Goal: Check status: Check status

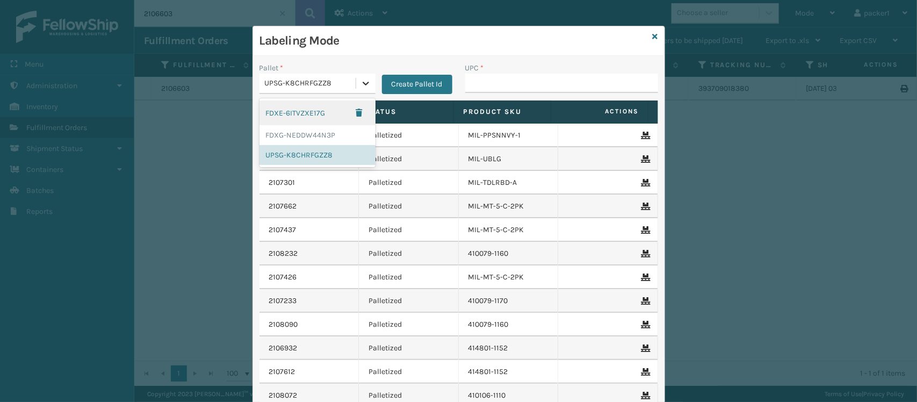
click at [360, 81] on icon at bounding box center [365, 83] width 11 height 11
click at [312, 129] on div "FDXG-NEDDW44N3P" at bounding box center [317, 135] width 116 height 20
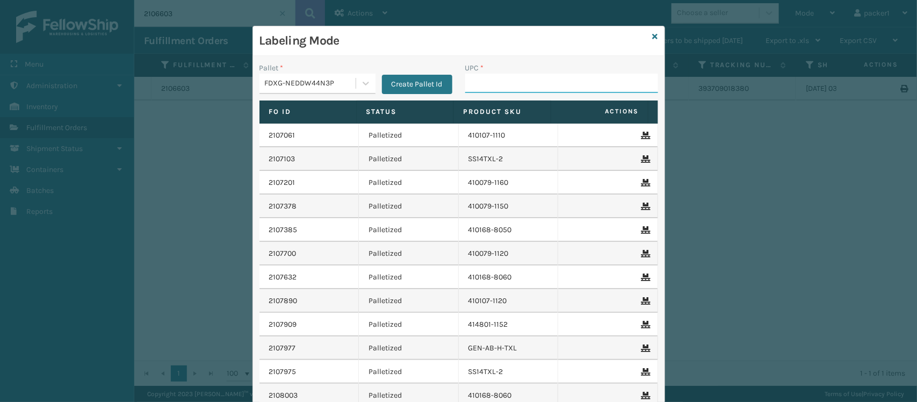
click at [474, 81] on input "UPC *" at bounding box center [561, 83] width 193 height 19
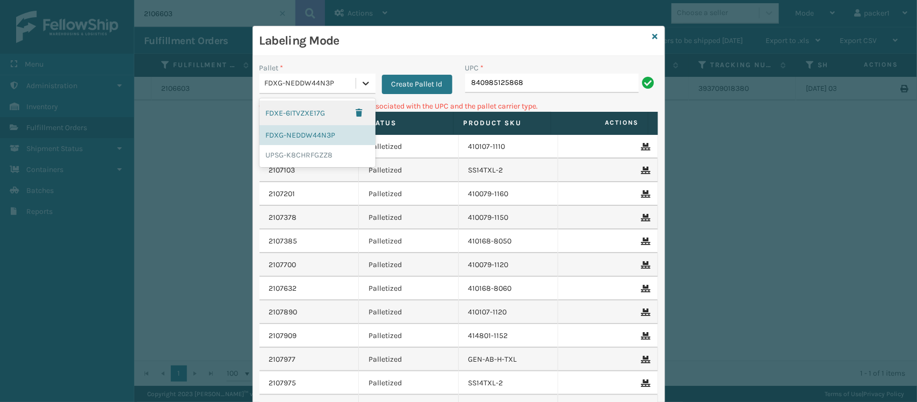
click at [360, 82] on icon at bounding box center [365, 83] width 11 height 11
click at [310, 156] on div "UPSG-K8CHRFGZZ8" at bounding box center [317, 155] width 116 height 20
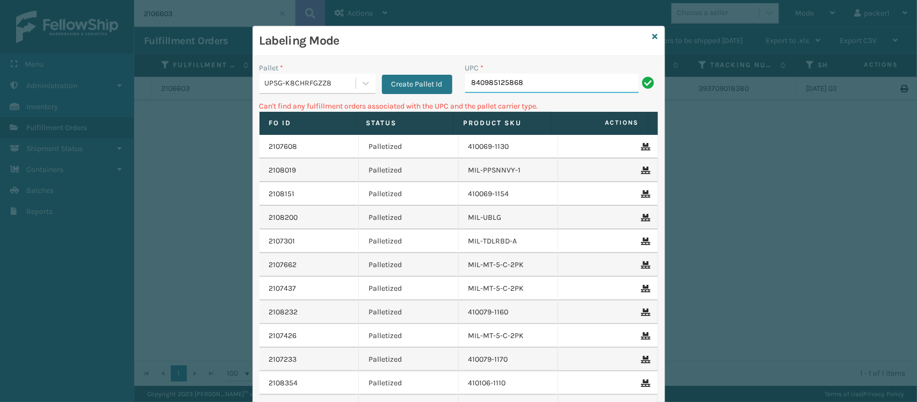
click at [544, 84] on input "840985125868" at bounding box center [551, 83] width 173 height 19
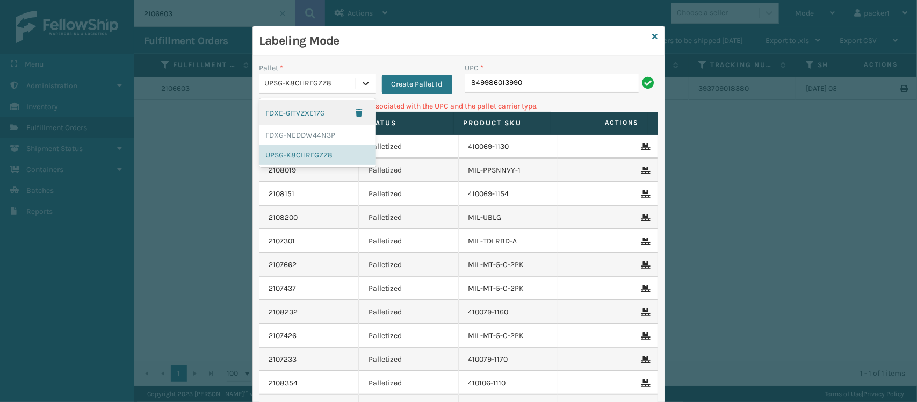
click at [360, 82] on icon at bounding box center [365, 83] width 11 height 11
click at [317, 133] on div "FDXG-NEDDW44N3P" at bounding box center [317, 135] width 116 height 20
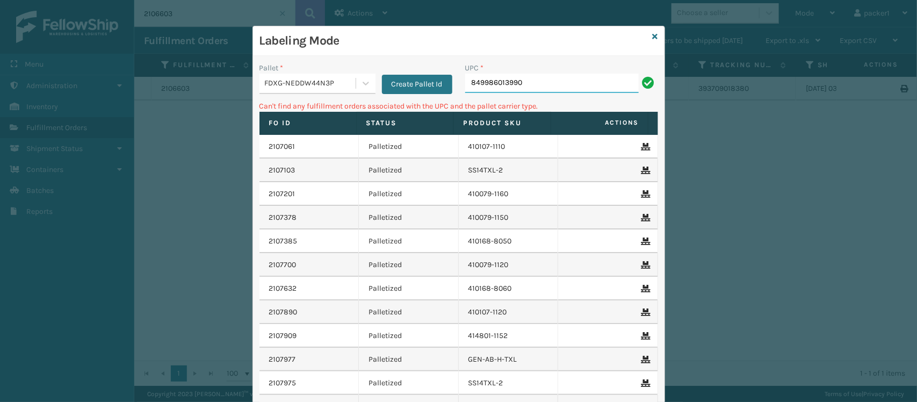
click at [525, 89] on input "849986013990" at bounding box center [551, 83] width 173 height 19
